Goal: Navigation & Orientation: Find specific page/section

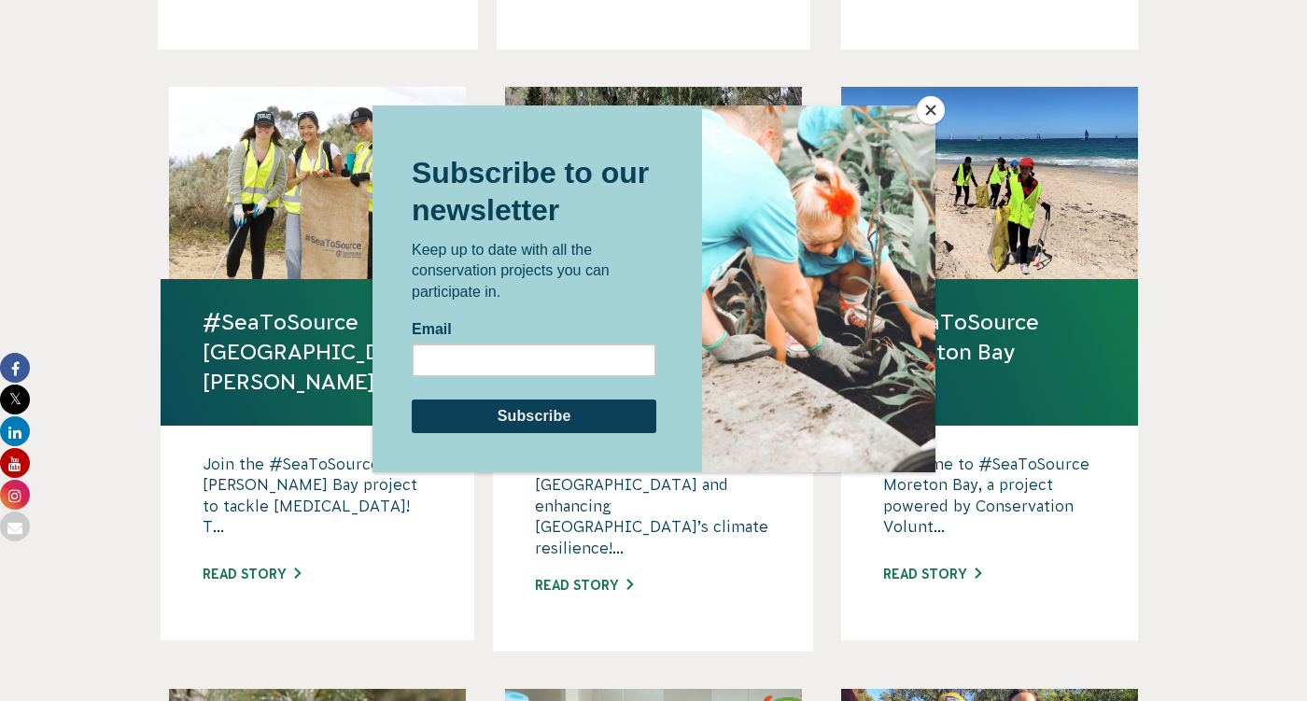
scroll to position [1120, 0]
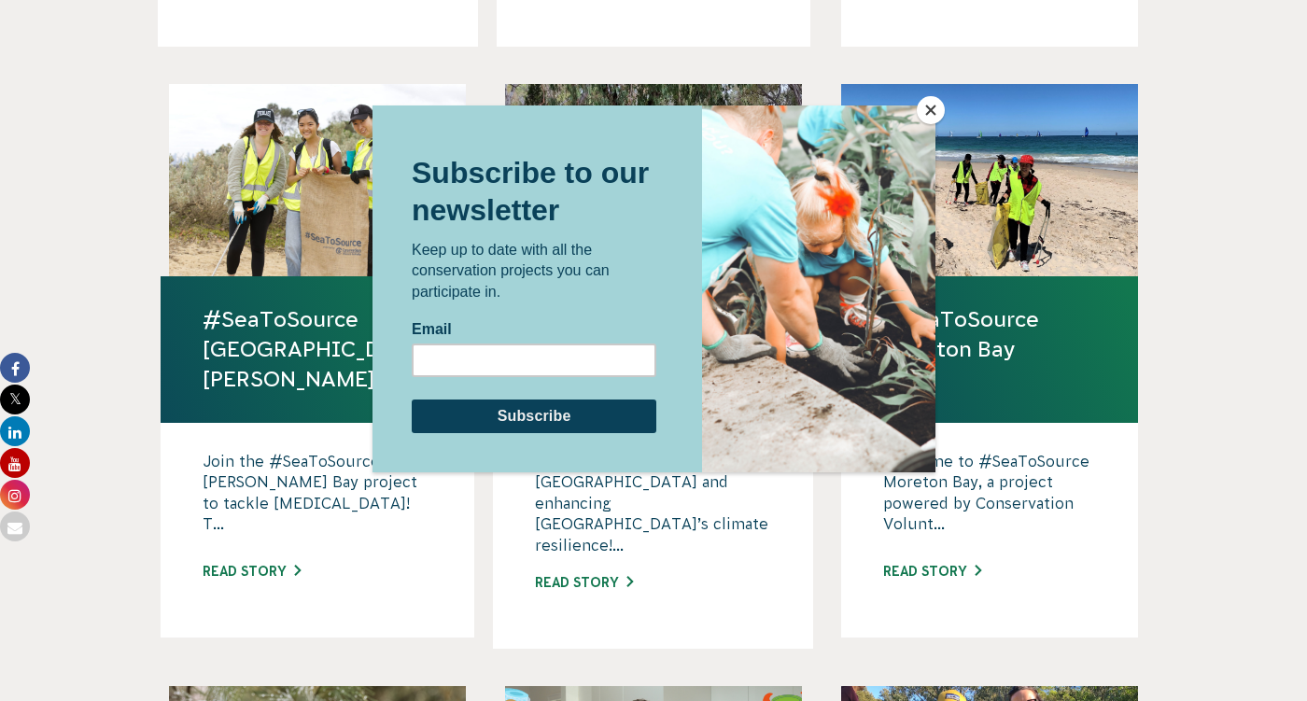
click at [931, 106] on button "Close" at bounding box center [931, 110] width 28 height 28
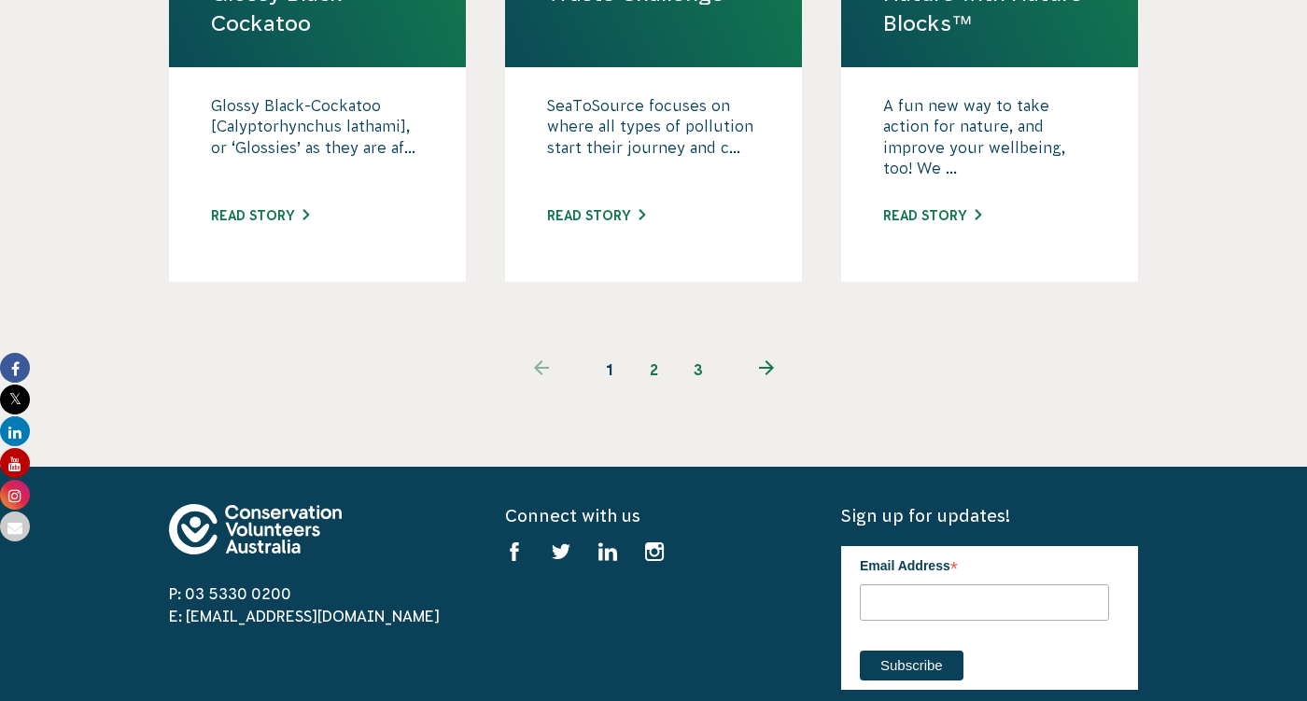
scroll to position [2083, 0]
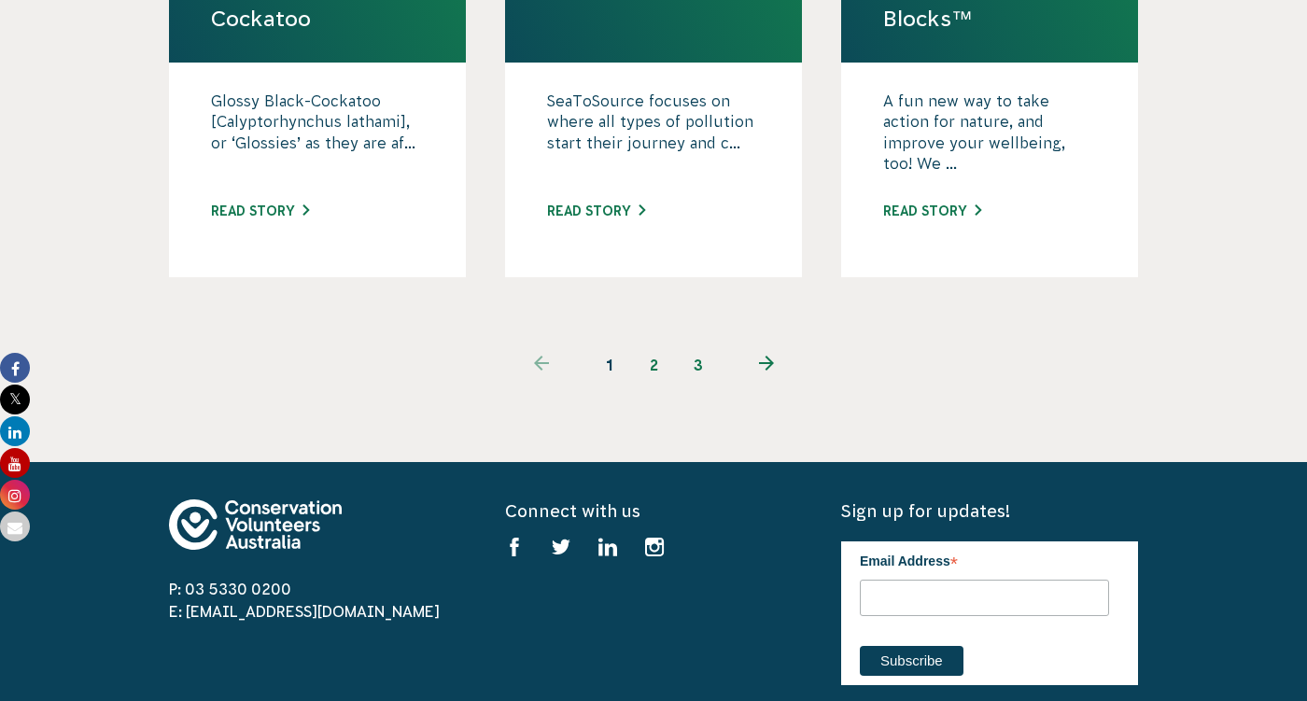
click at [653, 343] on link "2" at bounding box center [653, 365] width 45 height 45
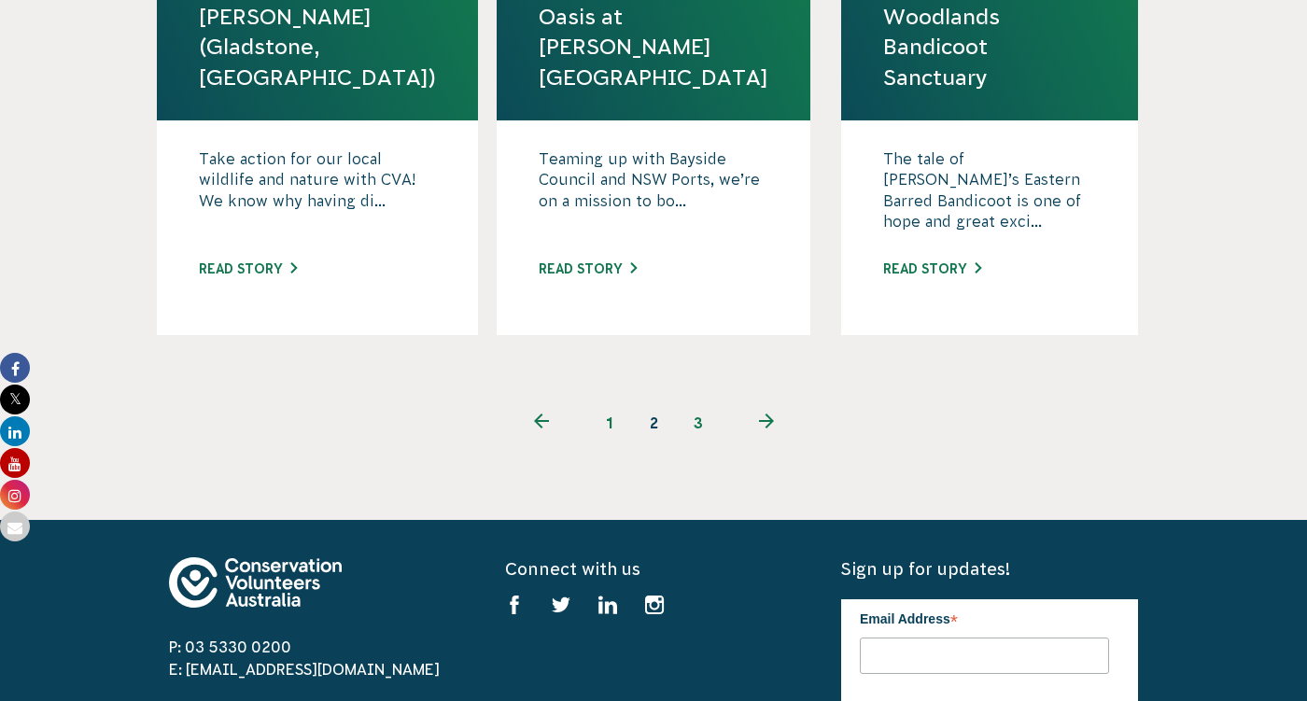
scroll to position [2105, 0]
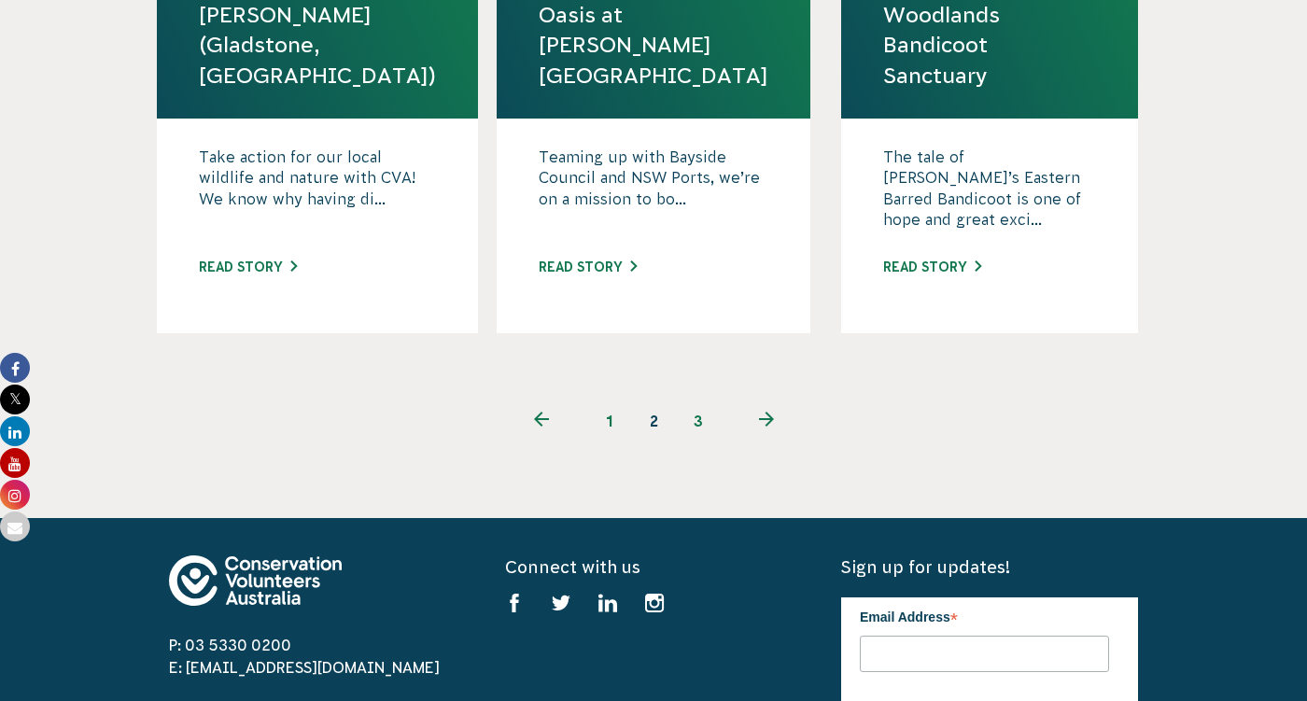
click at [698, 399] on link "3" at bounding box center [698, 421] width 45 height 45
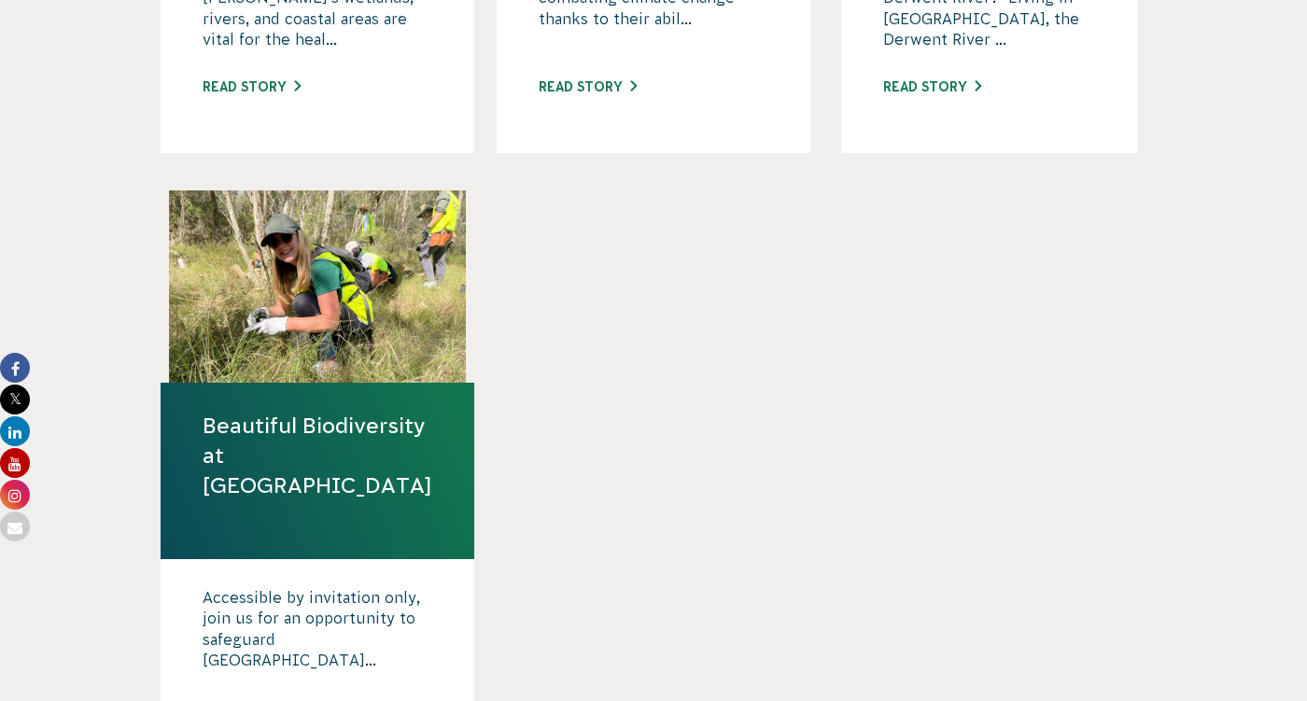
scroll to position [1050, 0]
